Goal: Information Seeking & Learning: Find specific page/section

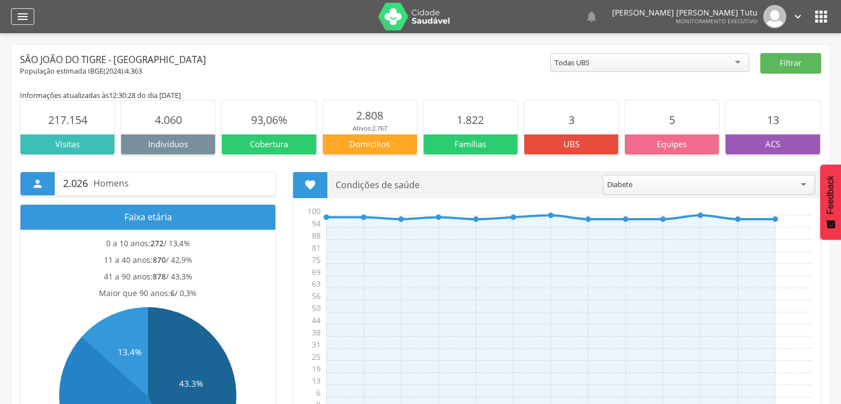
click at [30, 14] on div "" at bounding box center [22, 16] width 23 height 17
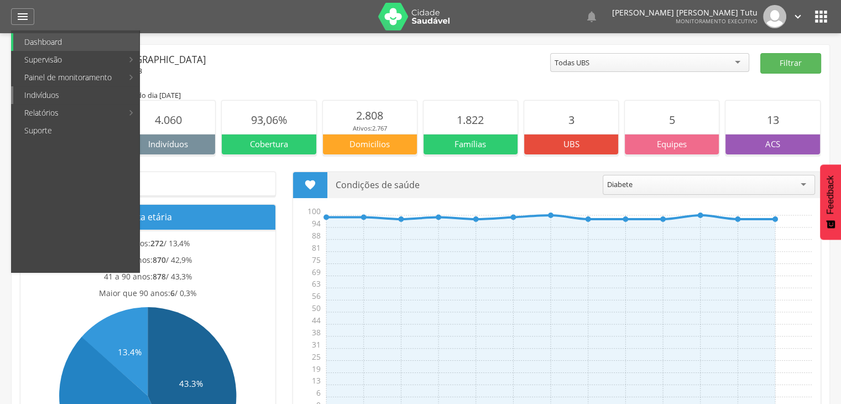
click at [45, 92] on link "Indivíduos" at bounding box center [76, 95] width 126 height 18
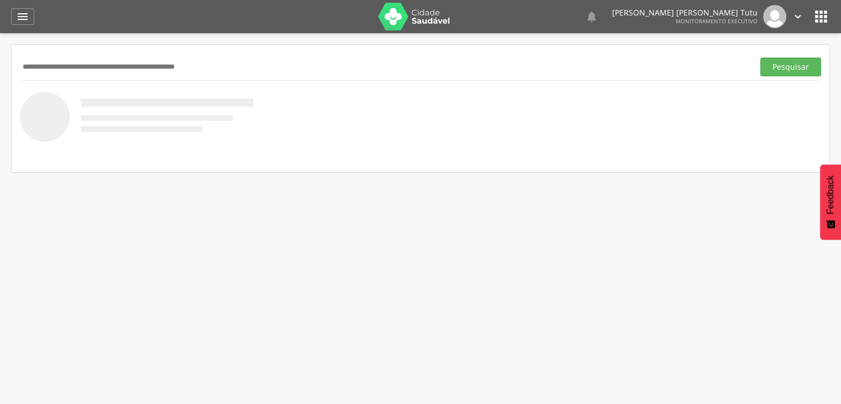
click at [77, 61] on input "text" at bounding box center [384, 67] width 729 height 19
click at [240, 58] on input "text" at bounding box center [384, 67] width 729 height 19
type input "**********"
click at [760, 58] on button "Pesquisar" at bounding box center [790, 67] width 61 height 19
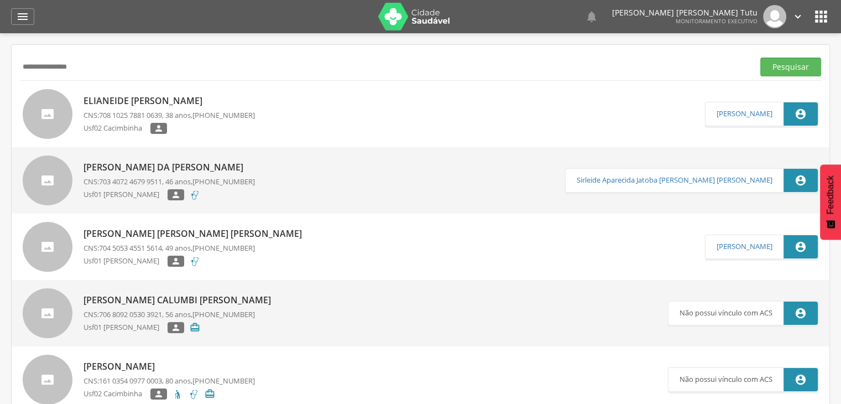
click at [144, 105] on p "Elianeide da Paz" at bounding box center [169, 101] width 171 height 13
type input "**********"
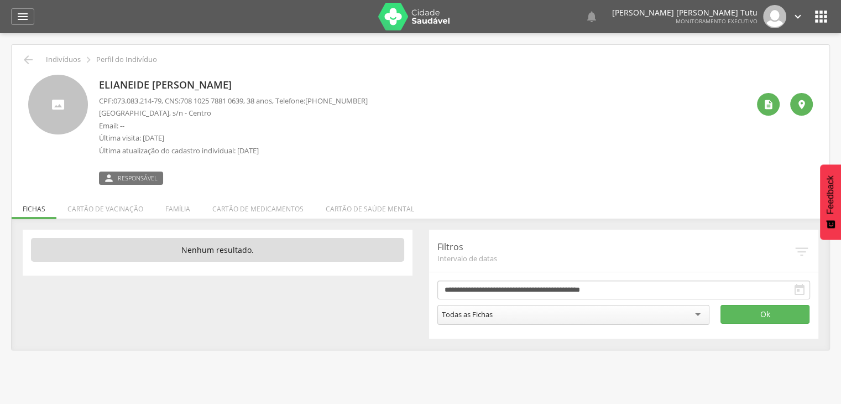
click at [352, 135] on p "Última visita: 07/08/2023" at bounding box center [233, 138] width 269 height 11
click at [29, 65] on icon "" at bounding box center [28, 59] width 13 height 13
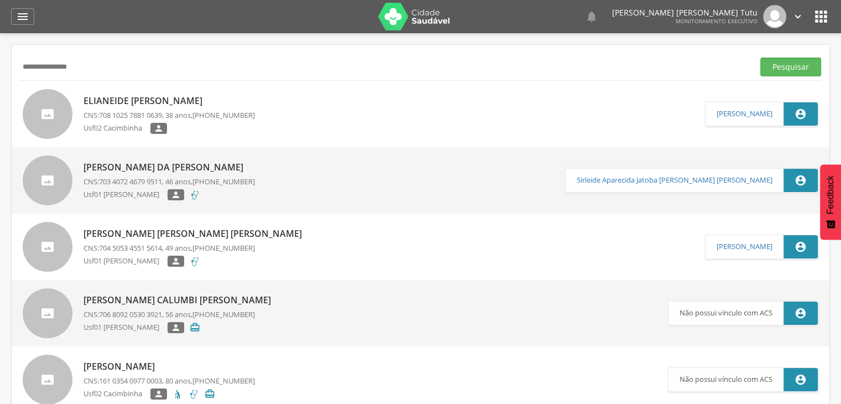
click at [29, 65] on input "**********" at bounding box center [384, 67] width 729 height 19
click at [106, 62] on input "**********" at bounding box center [384, 67] width 729 height 19
type input "*"
click at [760, 58] on button "Pesquisar" at bounding box center [790, 67] width 61 height 19
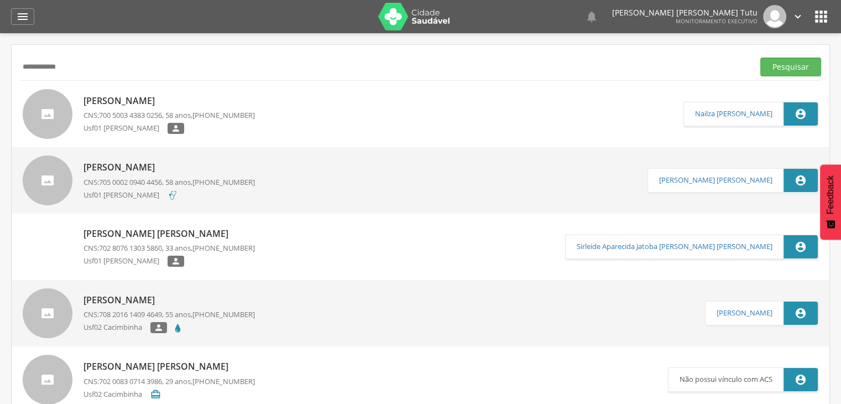
click at [77, 105] on link "Gilberto Lau da Silva CNS: 700 5003 4383 0256 , 58 anos, (83) 99681-3271 Usf01 …" at bounding box center [353, 114] width 661 height 50
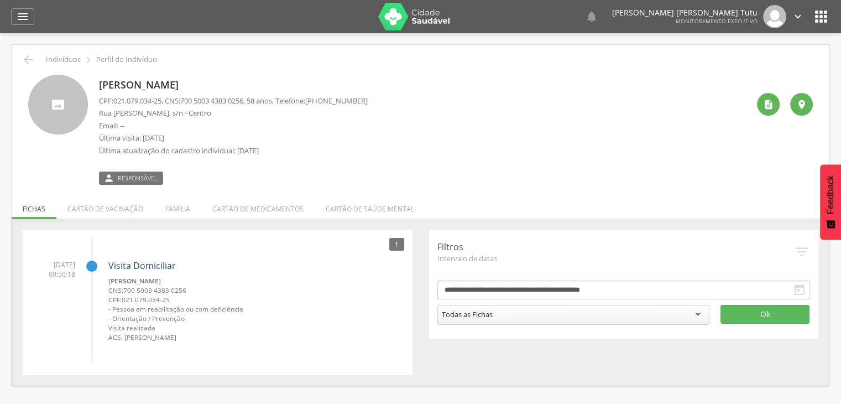
click at [128, 270] on link "Visita Domiciliar" at bounding box center [141, 265] width 67 height 12
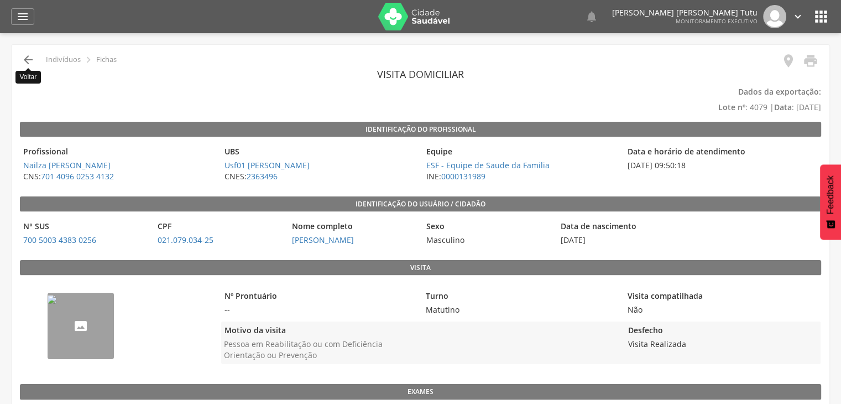
click at [25, 65] on icon "" at bounding box center [28, 59] width 13 height 13
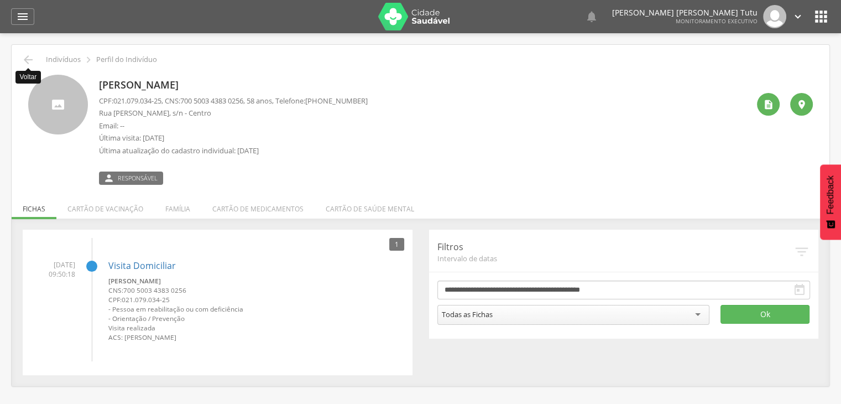
click at [25, 65] on icon "" at bounding box center [28, 59] width 13 height 13
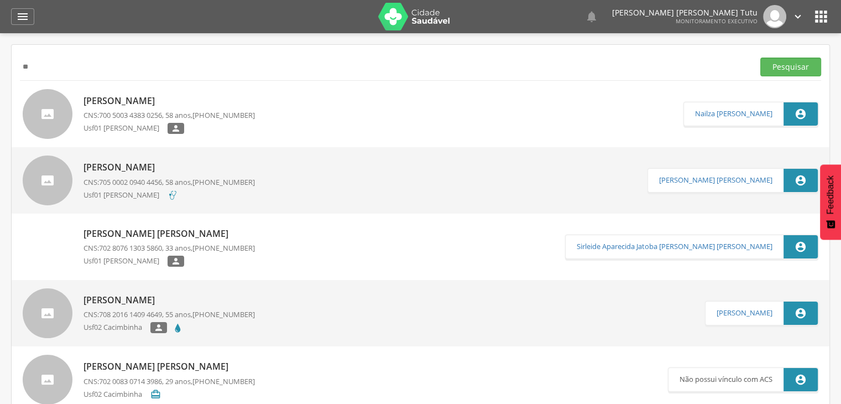
type input "*"
click at [760, 58] on button "Pesquisar" at bounding box center [790, 67] width 61 height 19
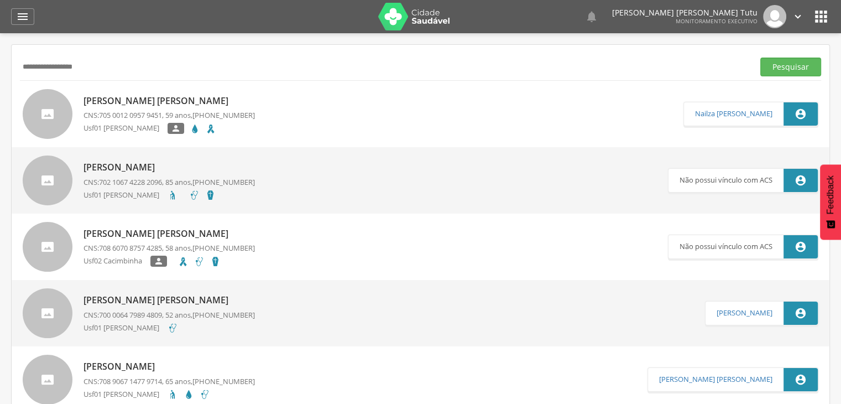
click at [171, 110] on p "CNS: 705 0012 0957 9451 , 59 anos, (83) 99998-5397" at bounding box center [169, 115] width 171 height 11
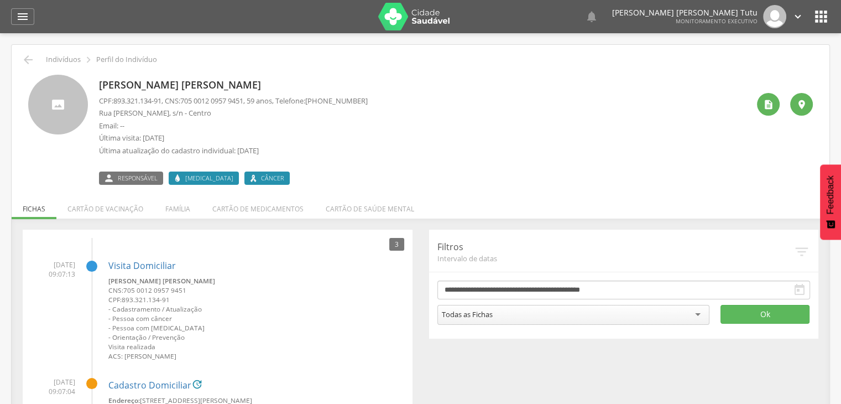
click at [128, 273] on div "Visita Domiciliar Joao Batista Paiva da Silva CNS: 705 0012 0957 9451 CPF: 893.…" at bounding box center [256, 307] width 296 height 110
click at [142, 266] on link "Visita Domiciliar" at bounding box center [141, 265] width 67 height 12
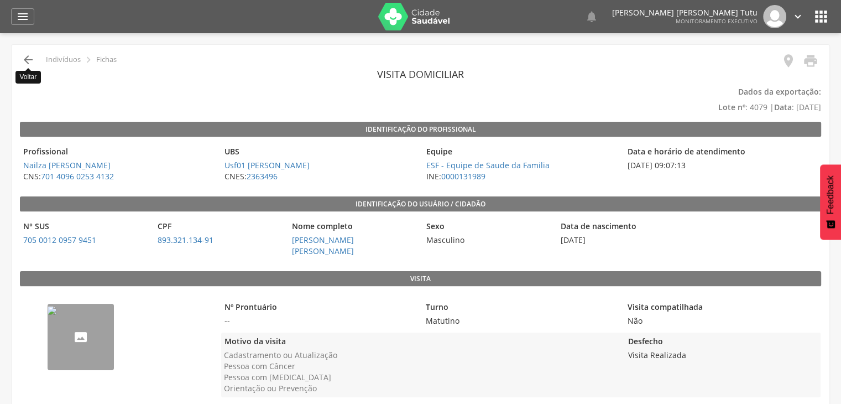
click at [31, 55] on icon "" at bounding box center [28, 59] width 13 height 13
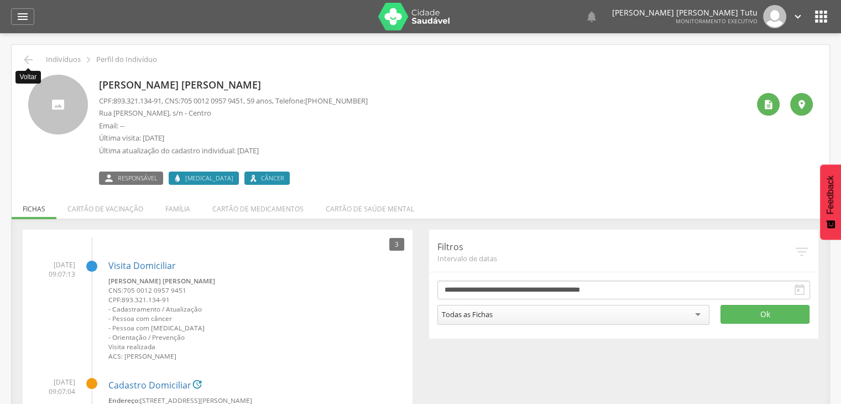
click at [31, 55] on icon "" at bounding box center [28, 59] width 13 height 13
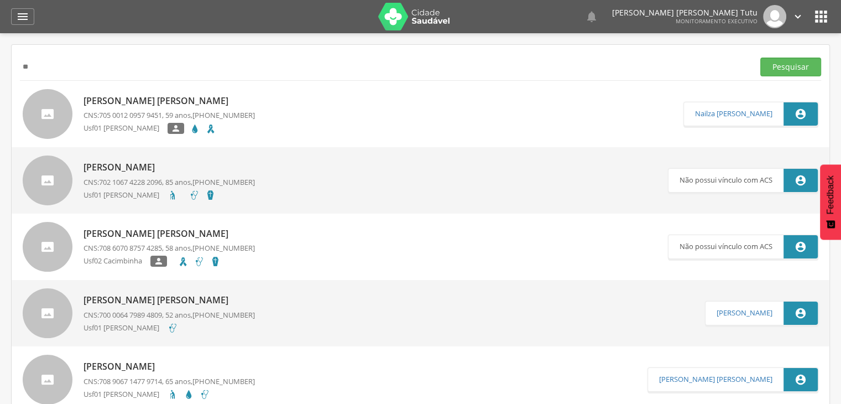
type input "*"
click at [760, 58] on button "Pesquisar" at bounding box center [790, 67] width 61 height 19
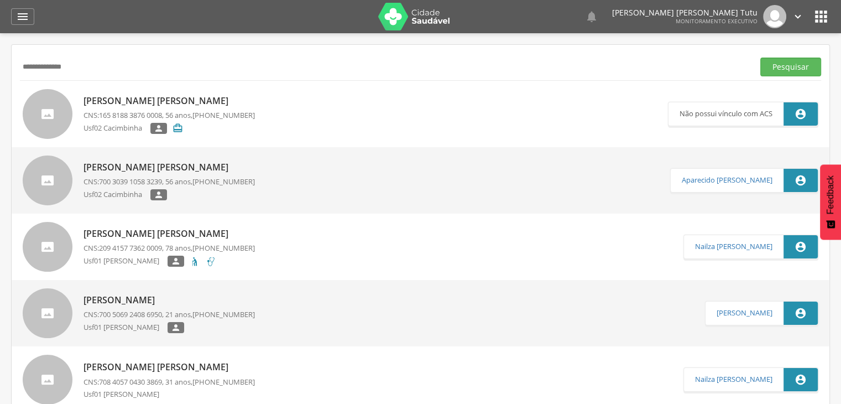
click at [132, 240] on div "Pedro Ferreira de Souza CNS: 209 4157 7362 0009 , 78 anos, (83) 99829-7622 Usf0…" at bounding box center [169, 247] width 171 height 46
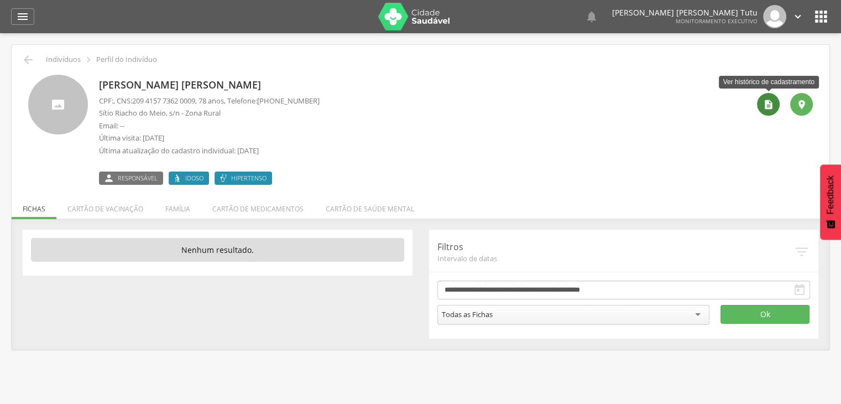
click at [762, 102] on div "" at bounding box center [768, 104] width 23 height 23
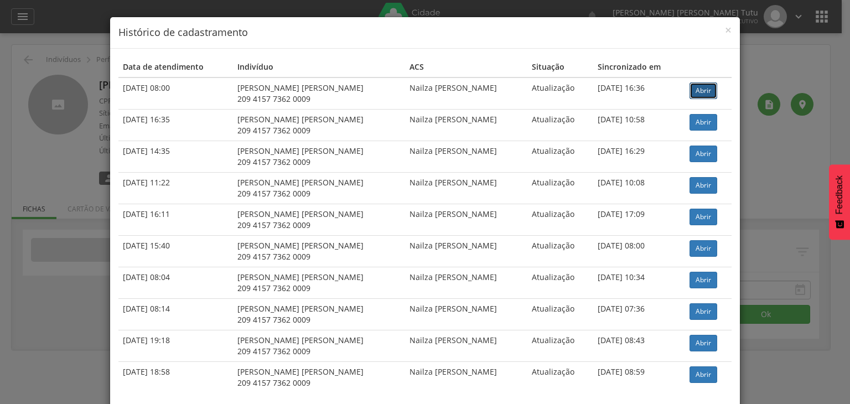
click at [693, 93] on link "Abrir" at bounding box center [703, 90] width 28 height 17
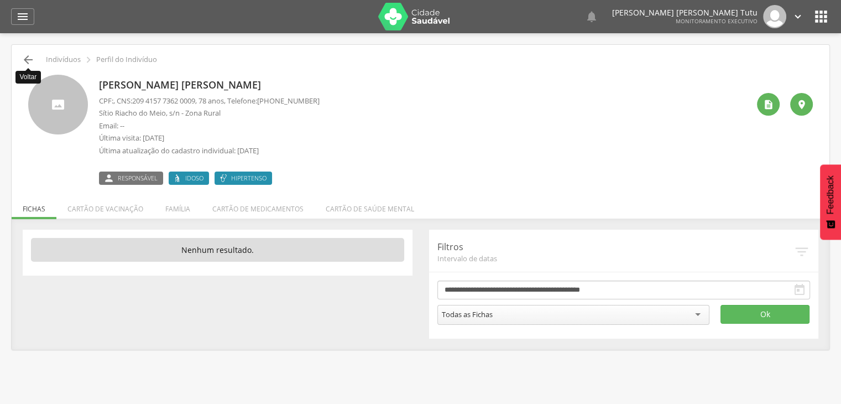
click at [30, 59] on icon "" at bounding box center [28, 59] width 13 height 13
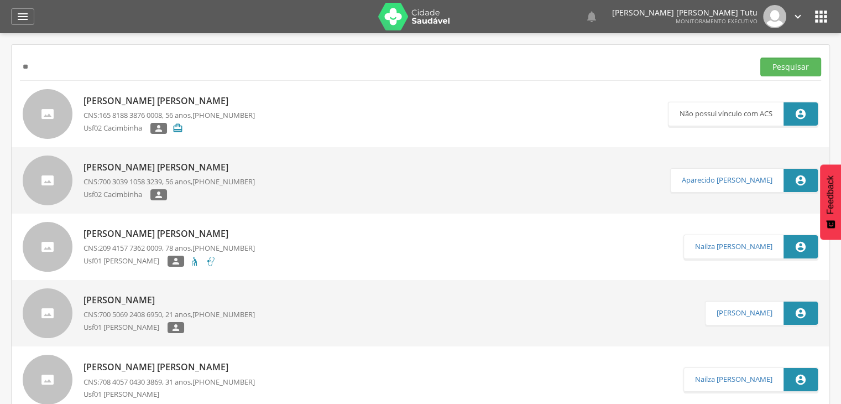
type input "*"
click at [760, 58] on button "Pesquisar" at bounding box center [790, 67] width 61 height 19
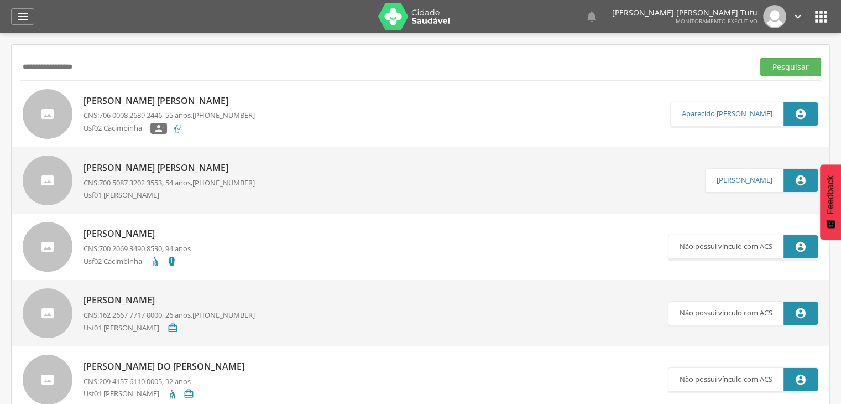
click at [150, 175] on div "Josefa Alexandrina da Paz CNS: 700 5087 3202 3553 , 54 anos, (87) 99144-0097 Us…" at bounding box center [169, 180] width 171 height 44
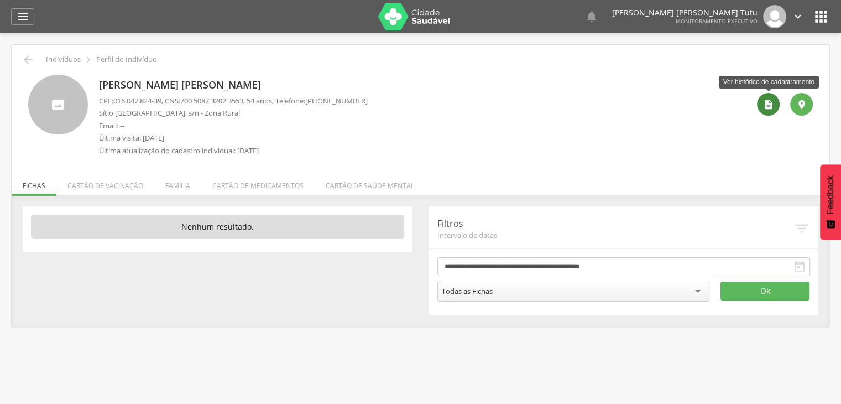
click at [772, 103] on icon "" at bounding box center [768, 104] width 11 height 11
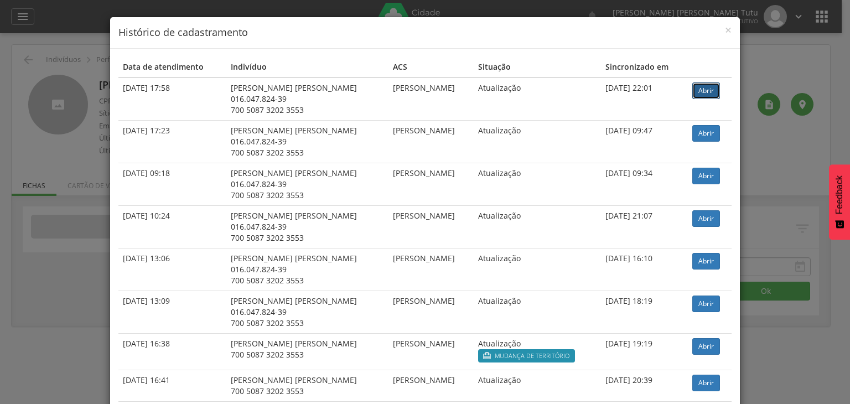
click at [701, 87] on link "Abrir" at bounding box center [706, 90] width 28 height 17
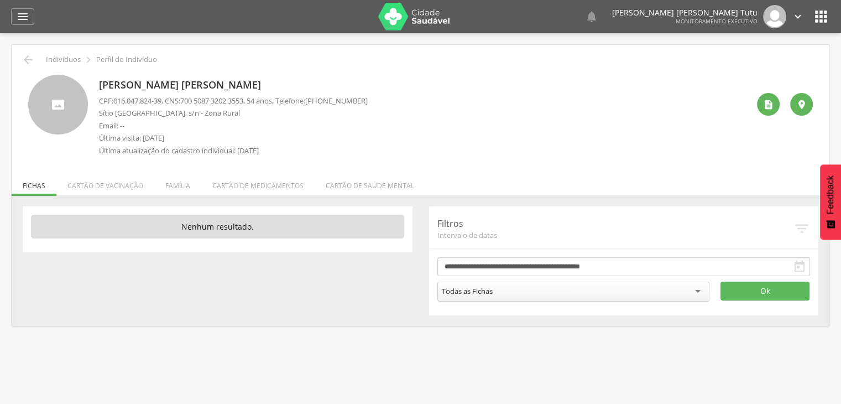
click at [35, 60] on div " Indivíduos  Perfil do Indivíduo" at bounding box center [420, 59] width 801 height 13
click at [24, 59] on icon "" at bounding box center [28, 59] width 13 height 13
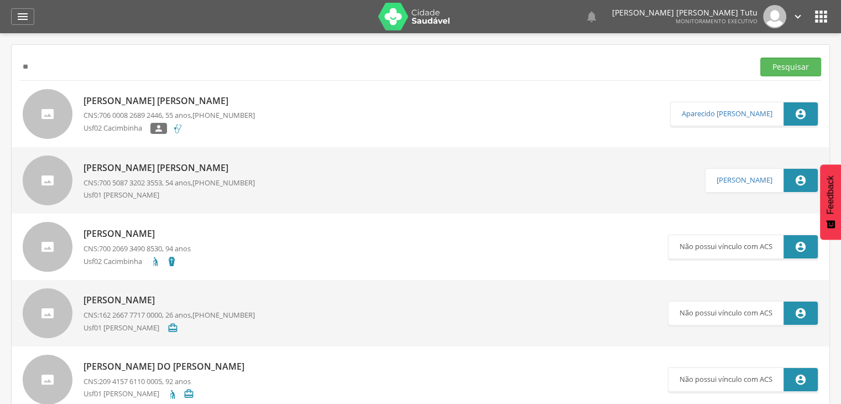
type input "*"
type input "*********"
click at [760, 58] on button "Pesquisar" at bounding box center [790, 67] width 61 height 19
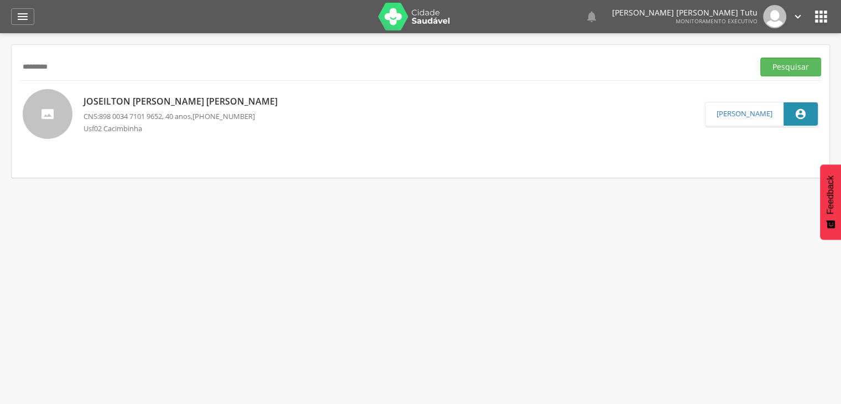
click at [127, 102] on p "[PERSON_NAME]" at bounding box center [184, 101] width 200 height 13
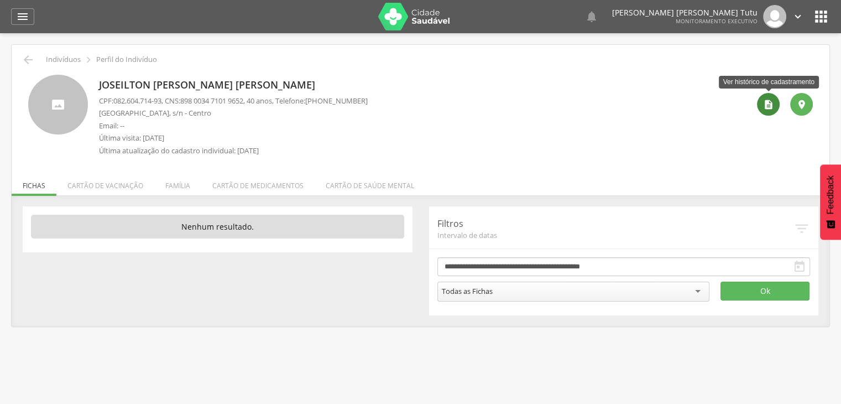
click at [765, 109] on icon "" at bounding box center [768, 104] width 11 height 11
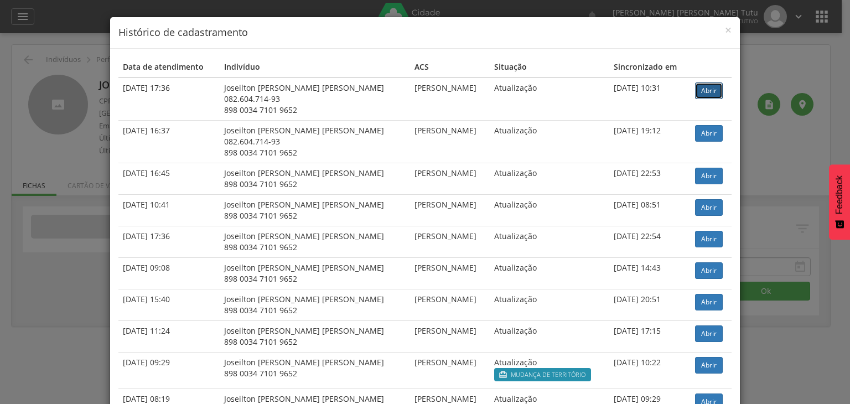
click at [701, 86] on link "Abrir" at bounding box center [709, 90] width 28 height 17
